Goal: Contribute content: Add original content to the website for others to see

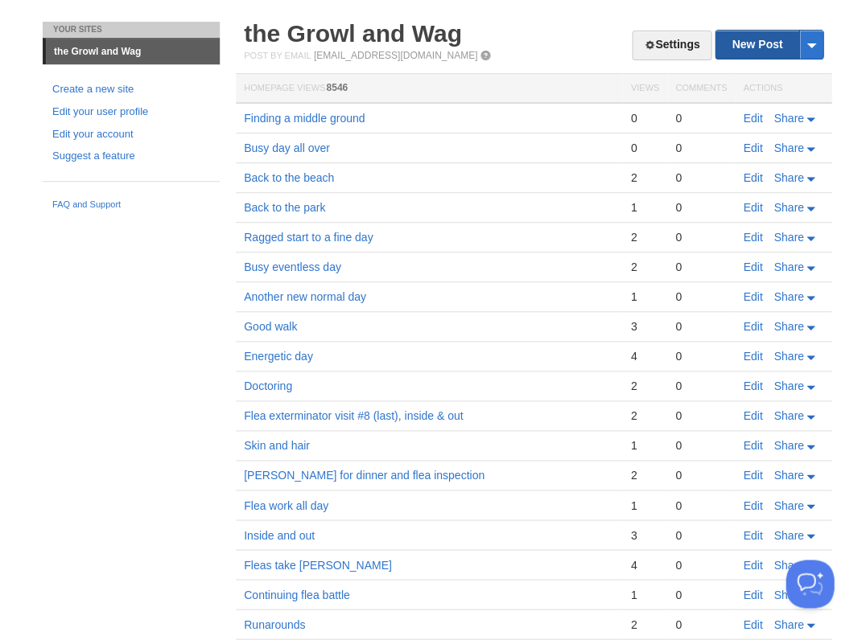
click at [758, 39] on link "New Post" at bounding box center [768, 45] width 107 height 28
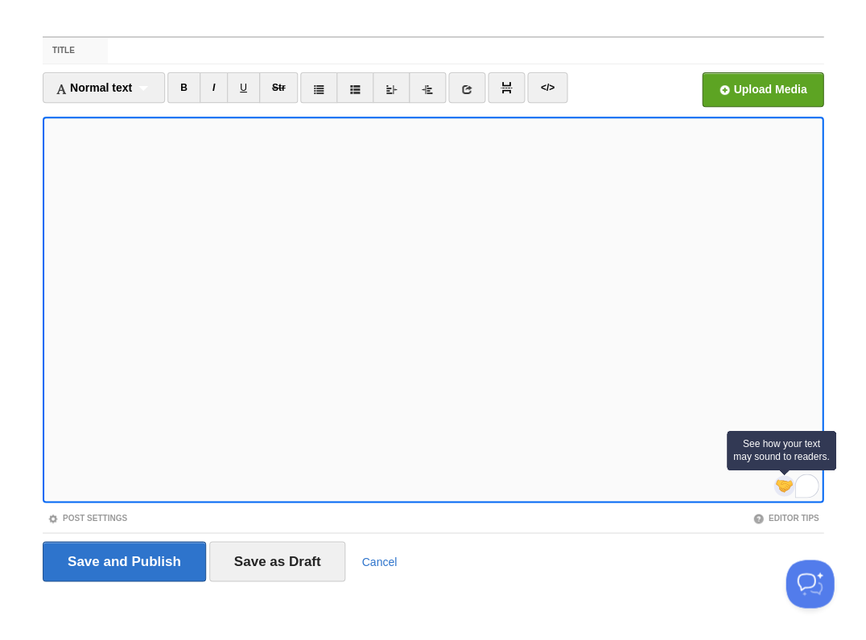
click at [786, 484] on img at bounding box center [784, 486] width 18 height 18
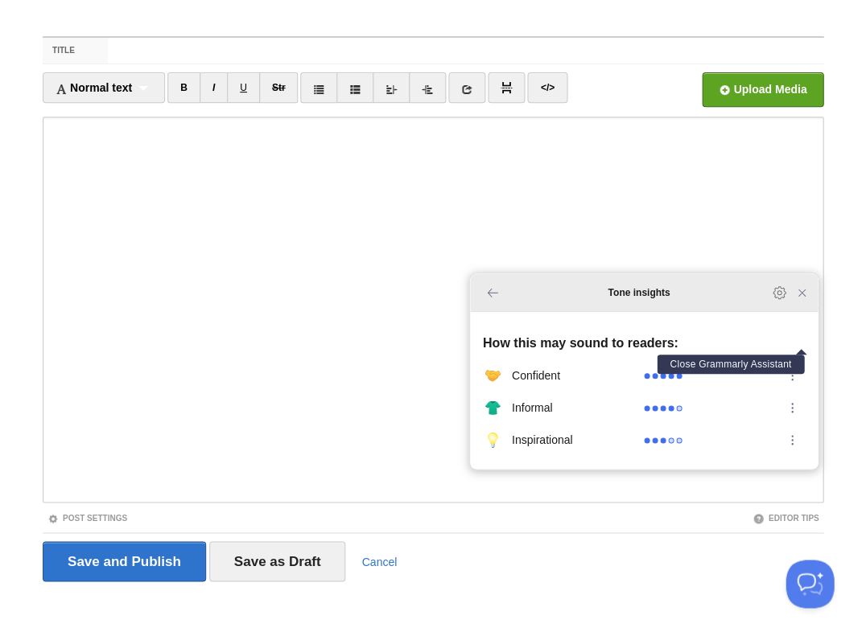
click at [801, 299] on icon "Close Grammarly Assistant" at bounding box center [801, 292] width 13 height 13
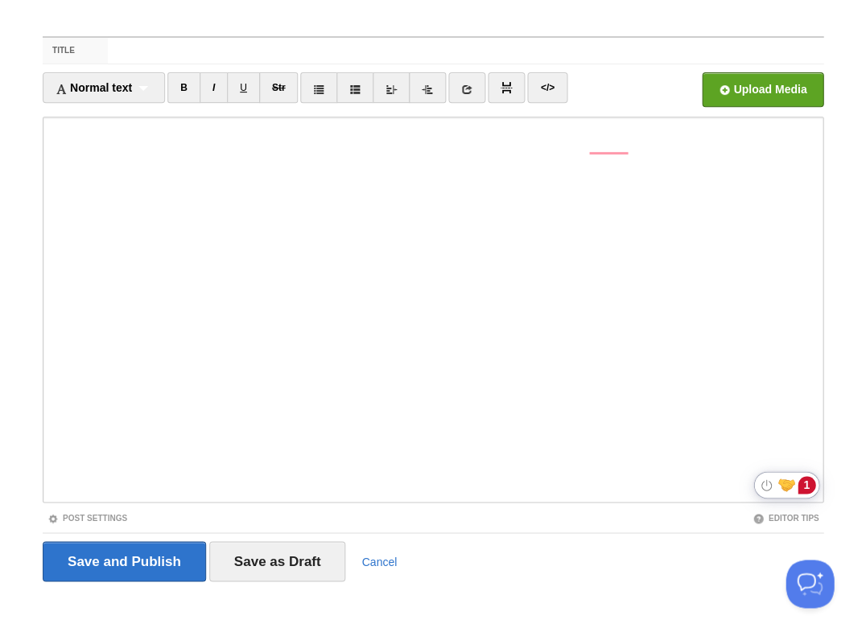
click at [808, 484] on div "1" at bounding box center [806, 485] width 18 height 18
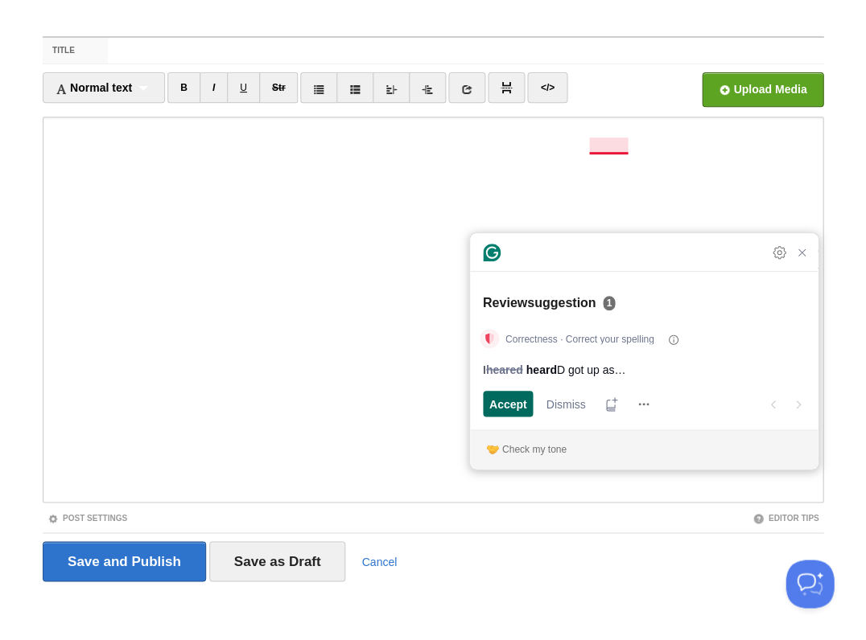
click at [515, 393] on div "Accept" at bounding box center [508, 404] width 38 height 26
click at [521, 408] on span "Accept" at bounding box center [508, 404] width 38 height 17
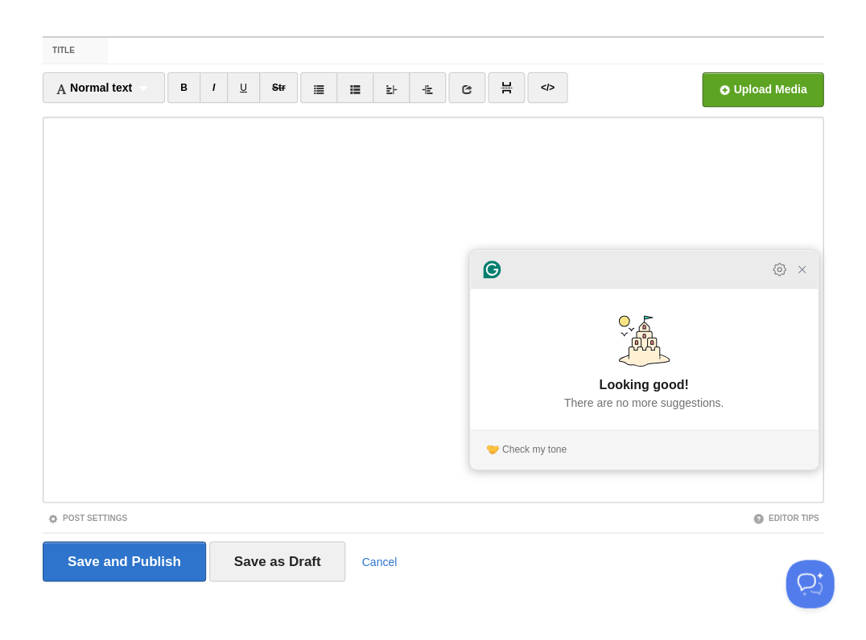
click at [800, 275] on icon "Close Grammarly Assistant" at bounding box center [801, 269] width 13 height 13
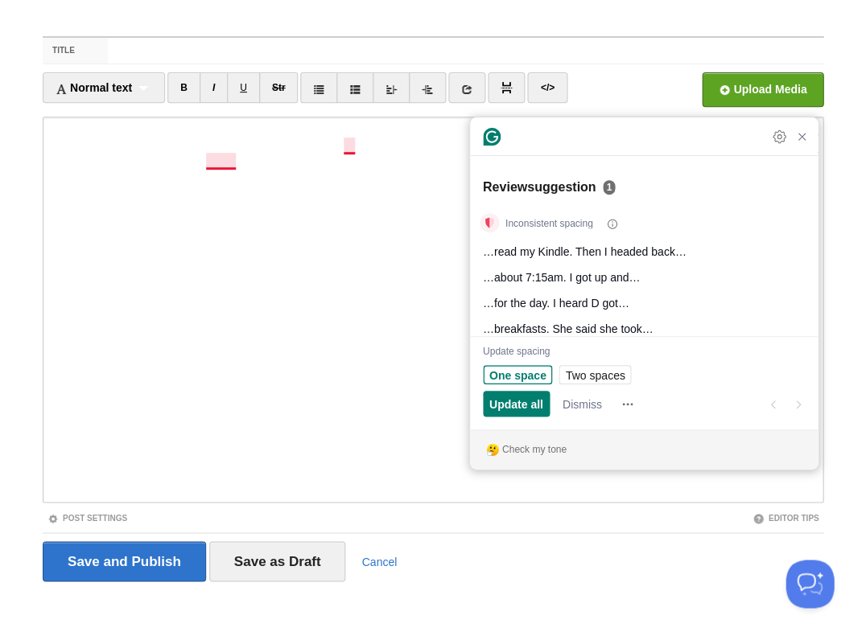
click at [513, 373] on span "One space" at bounding box center [517, 375] width 57 height 17
click at [515, 398] on span "Update all" at bounding box center [516, 404] width 54 height 17
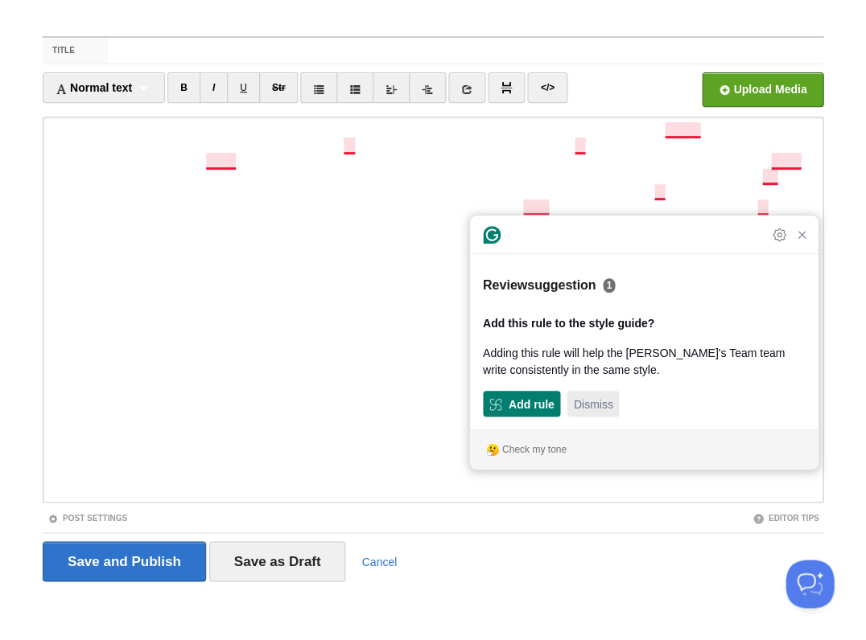
click at [592, 405] on span "Dismiss" at bounding box center [592, 404] width 39 height 17
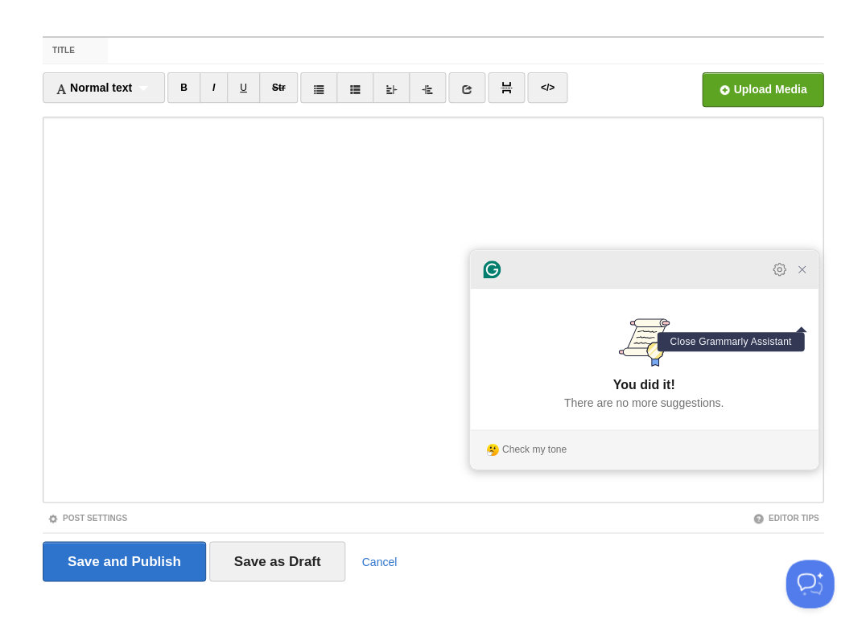
click at [804, 276] on icon "Close Grammarly Assistant" at bounding box center [801, 269] width 13 height 13
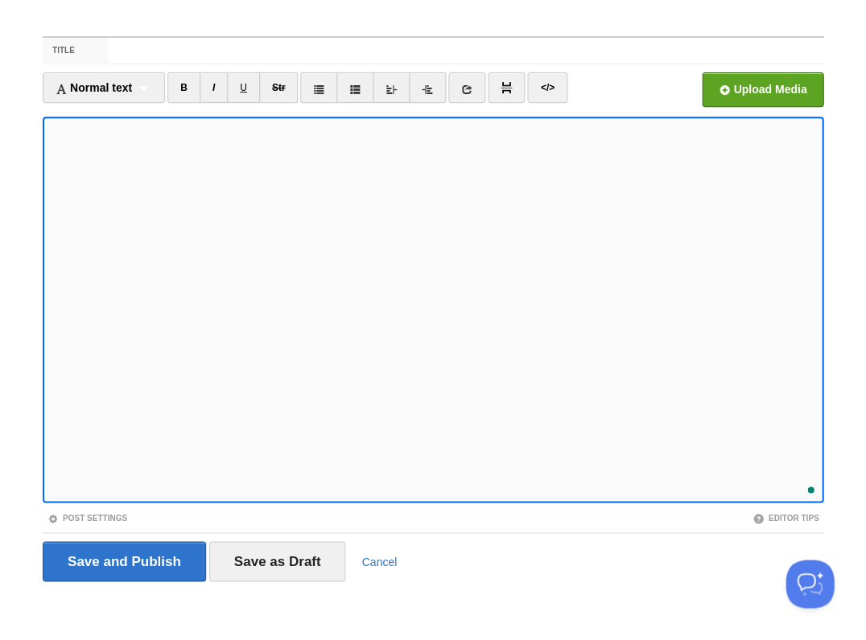
scroll to position [35, 0]
click at [122, 560] on input "Save and Publish" at bounding box center [124, 561] width 163 height 40
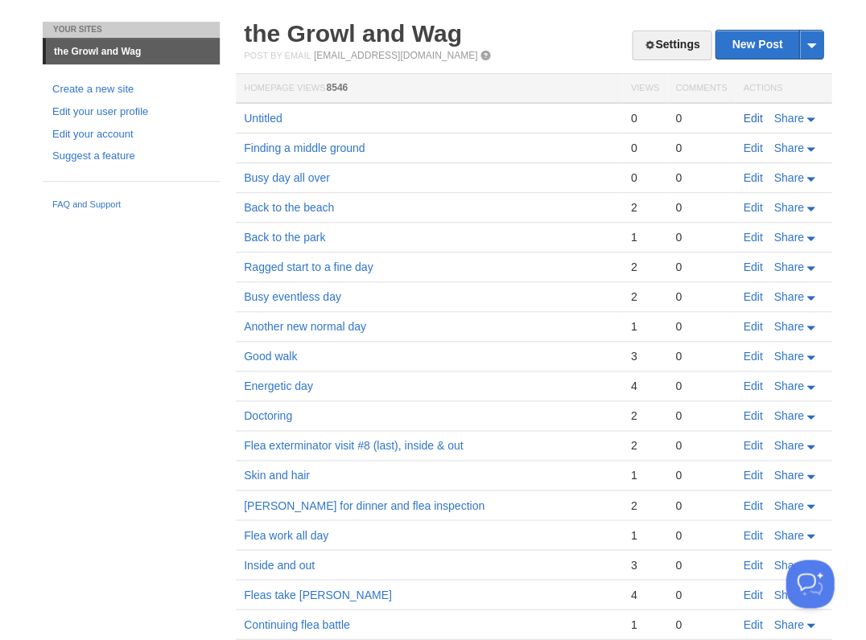
click at [751, 116] on link "Edit" at bounding box center [752, 118] width 19 height 13
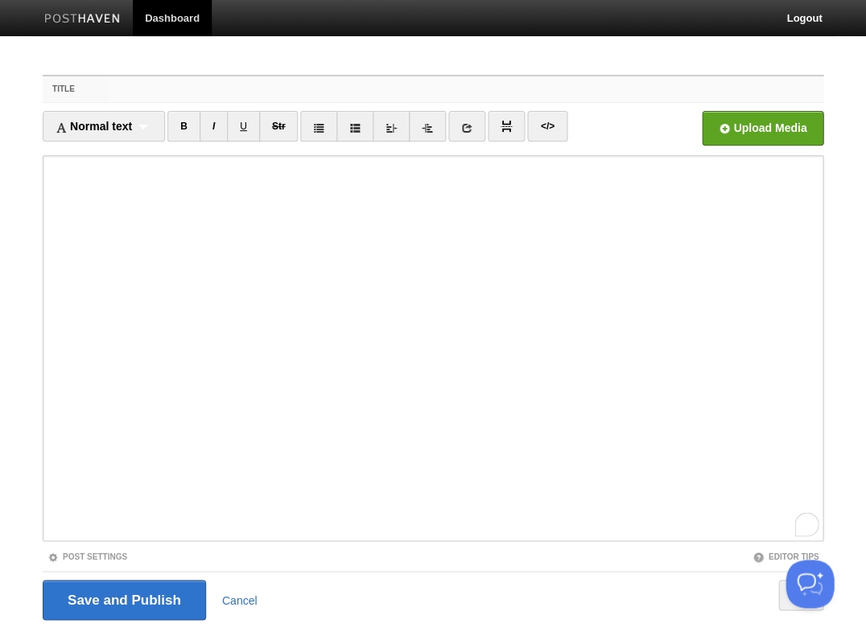
click at [127, 91] on input "Title" at bounding box center [465, 89] width 715 height 26
type input "Game-long morning"
drag, startPoint x: 233, startPoint y: 90, endPoint x: 57, endPoint y: 80, distance: 176.5
click at [57, 80] on div "Title Game-long morning" at bounding box center [433, 89] width 780 height 27
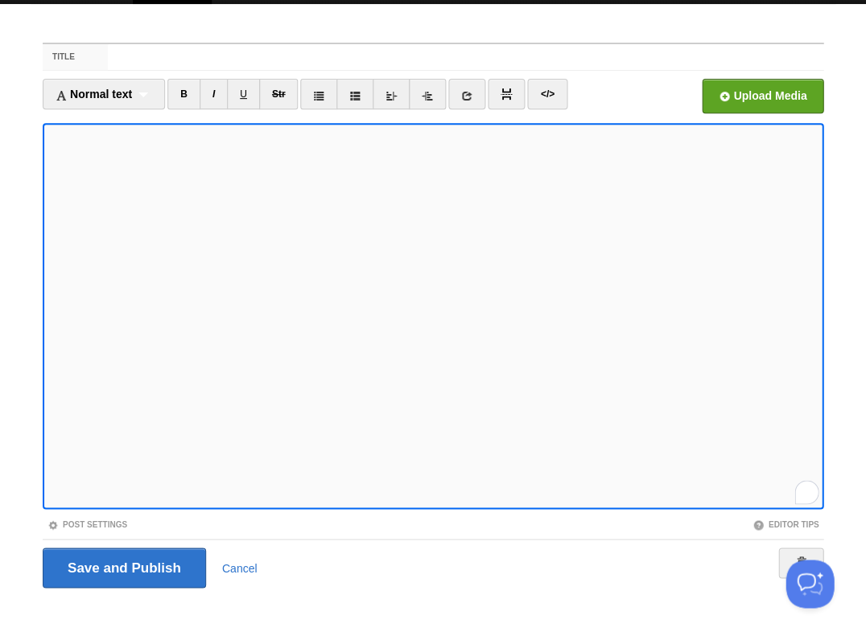
scroll to position [39, 0]
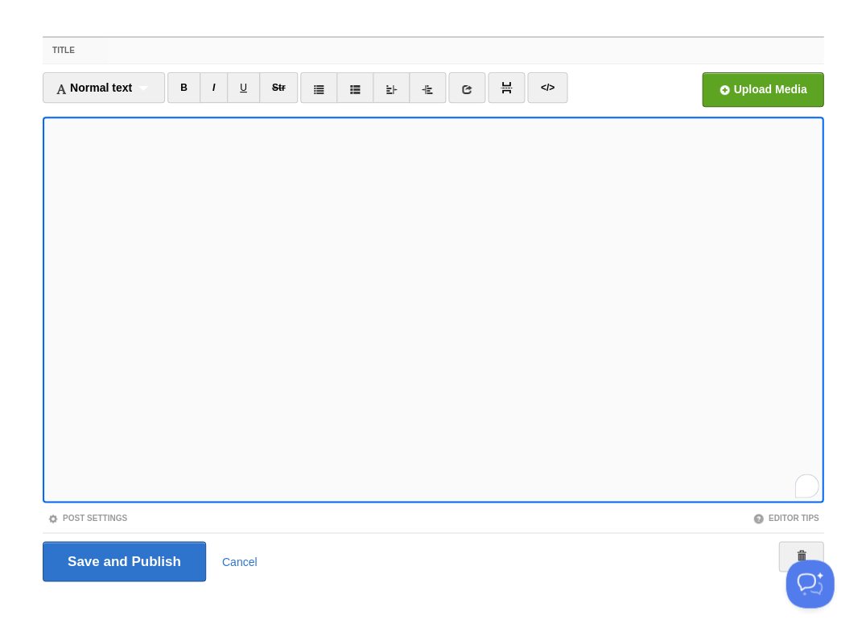
click at [193, 61] on input "Title" at bounding box center [465, 51] width 715 height 26
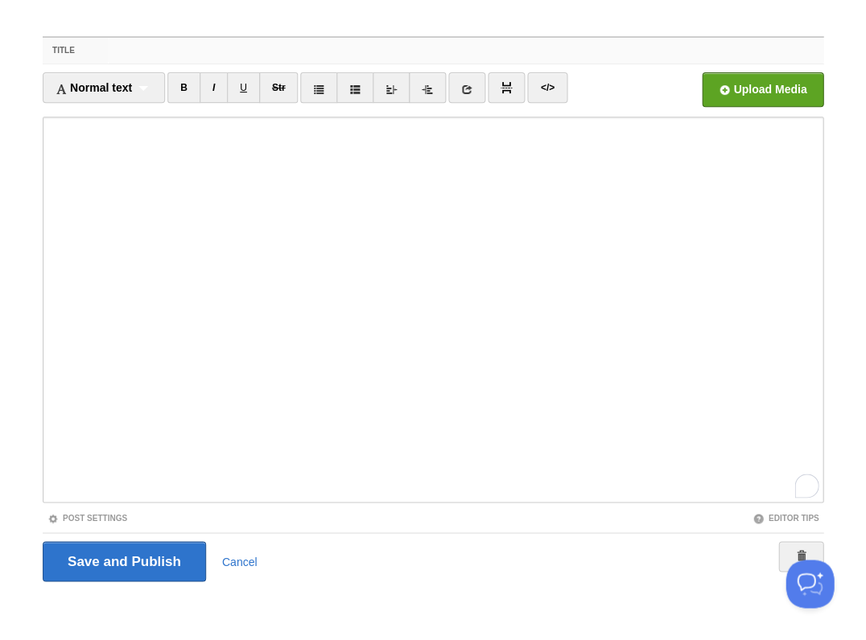
scroll to position [0, 0]
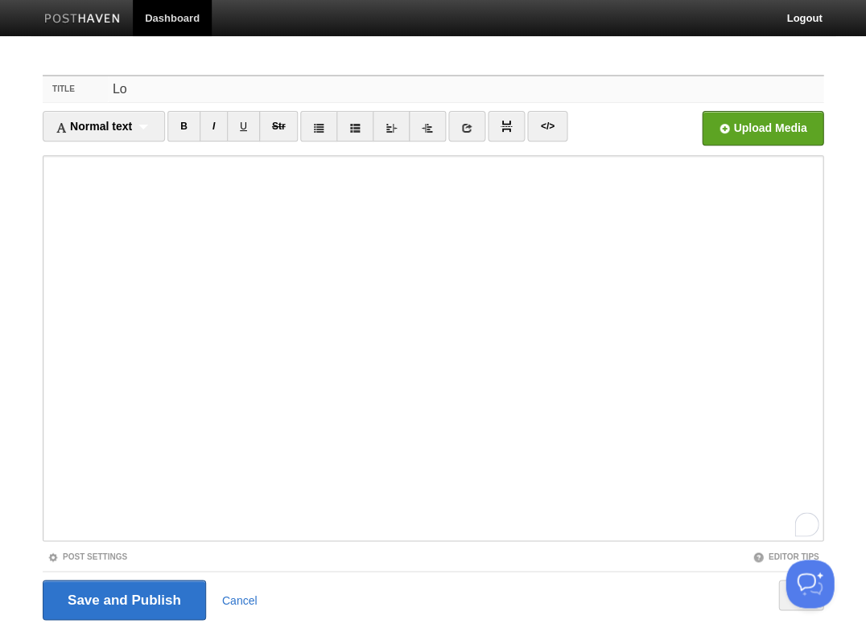
type input "L"
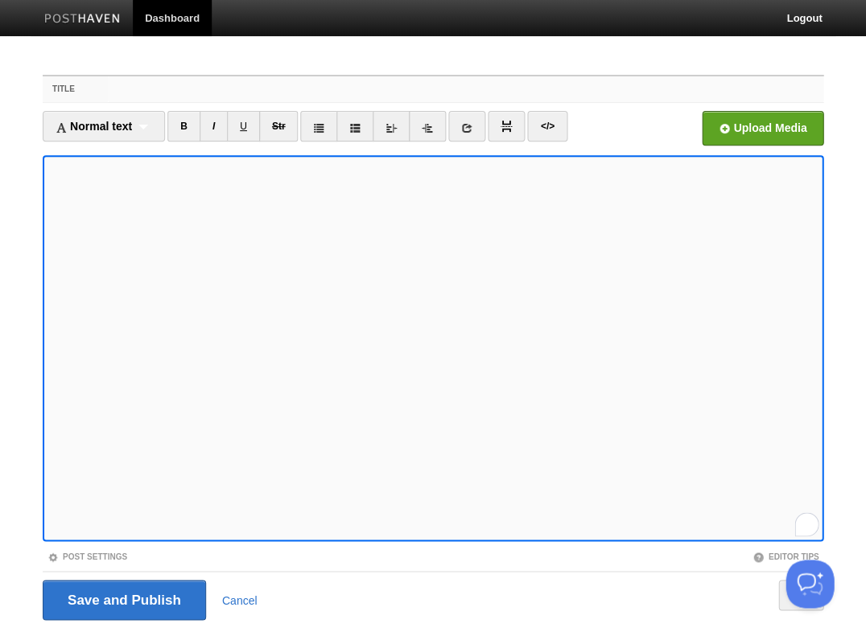
click at [183, 95] on input "Title" at bounding box center [465, 89] width 715 height 26
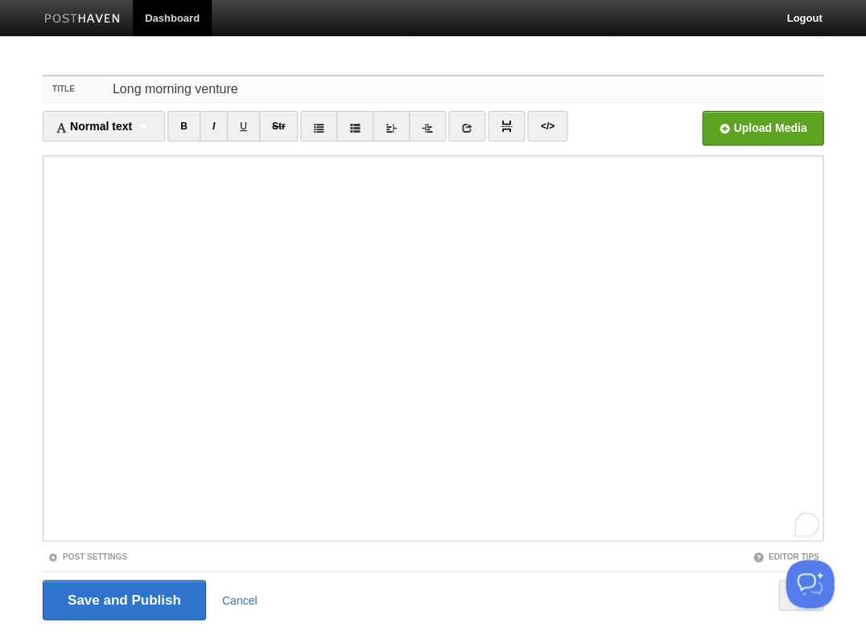
type input "Long morning venture"
click at [122, 599] on input "Save and Publish" at bounding box center [124, 600] width 163 height 40
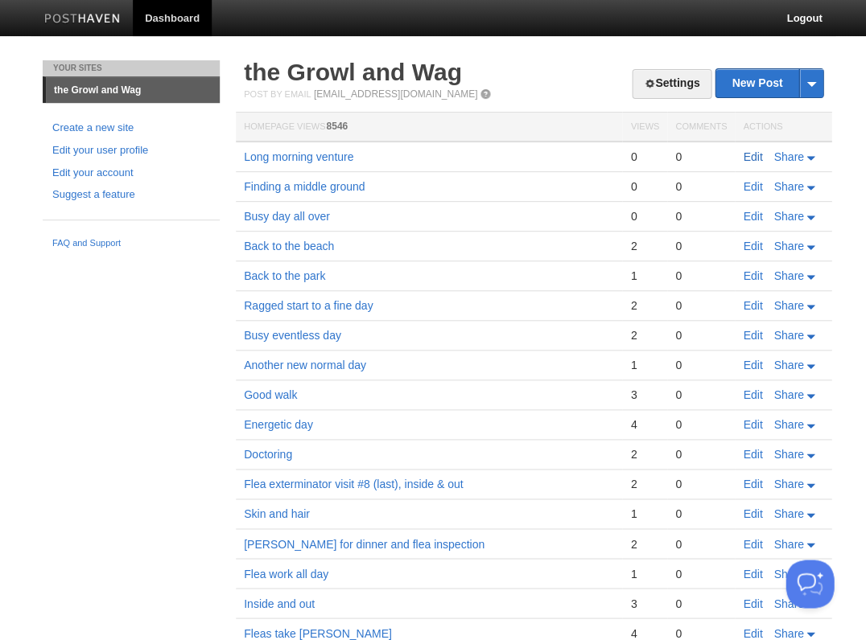
click at [754, 152] on link "Edit" at bounding box center [752, 156] width 19 height 13
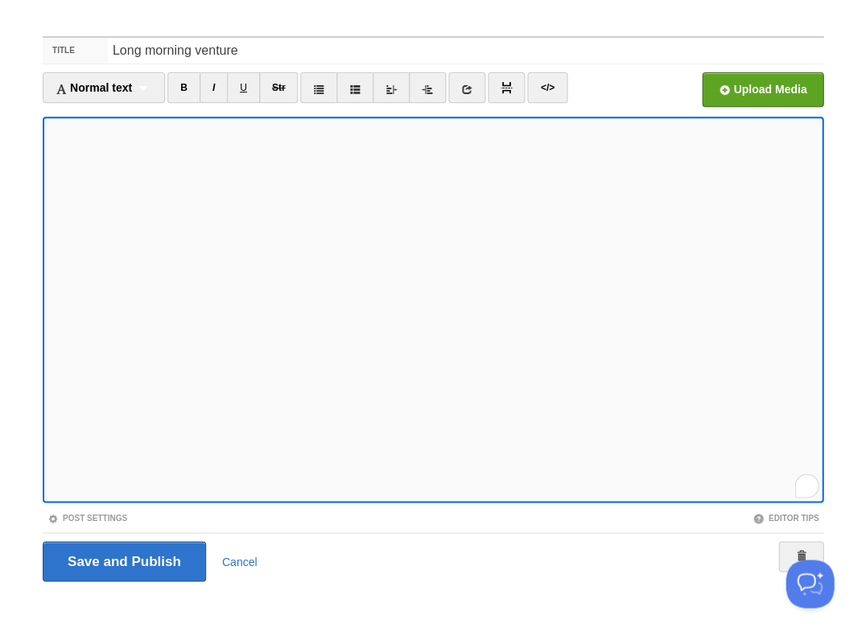
scroll to position [157, 0]
click at [122, 560] on input "Save and Publish" at bounding box center [124, 561] width 163 height 40
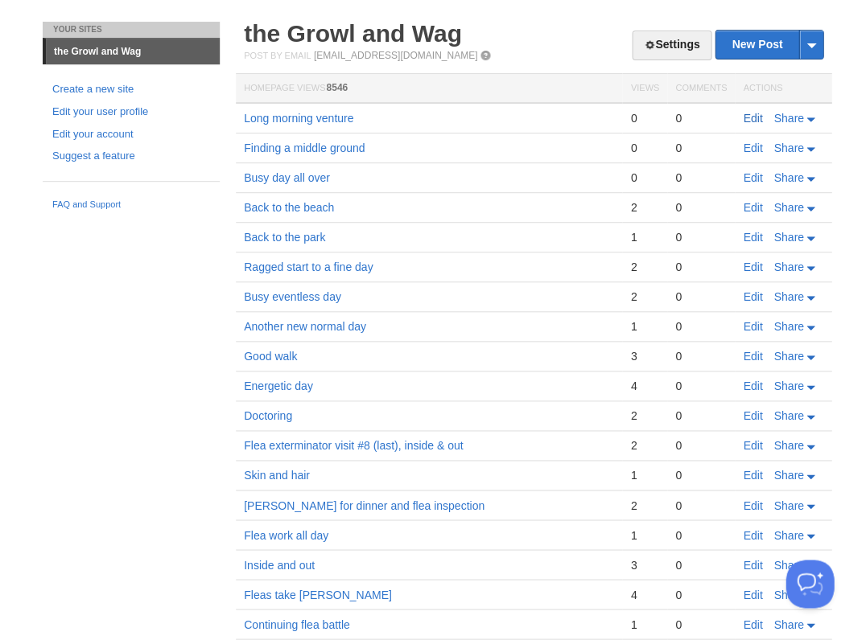
click at [750, 117] on link "Edit" at bounding box center [752, 118] width 19 height 13
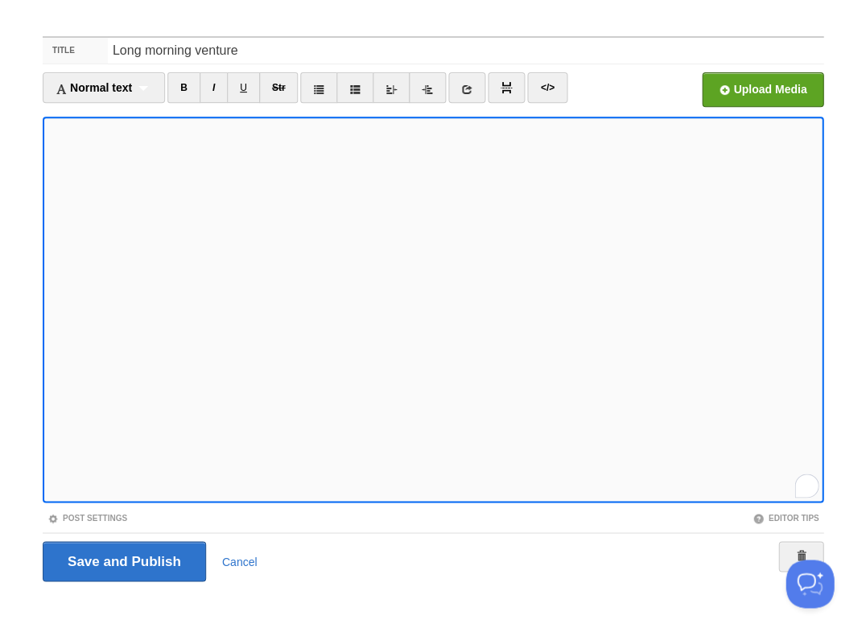
scroll to position [171, 0]
click at [122, 560] on input "Save and Publish" at bounding box center [124, 561] width 163 height 40
